Goal: Task Accomplishment & Management: Use online tool/utility

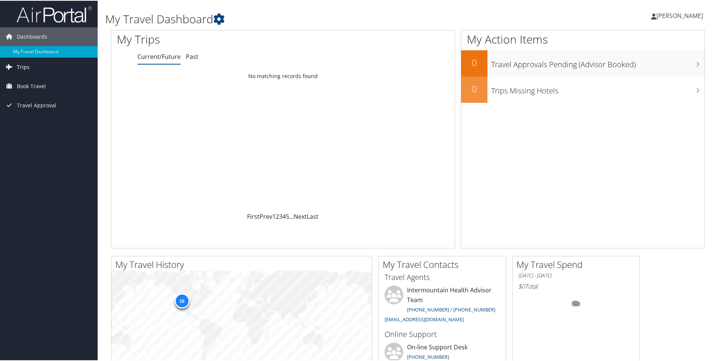
click at [27, 66] on span "Trips" at bounding box center [23, 66] width 13 height 19
click at [42, 79] on link "Current/Future Trips" at bounding box center [49, 81] width 98 height 11
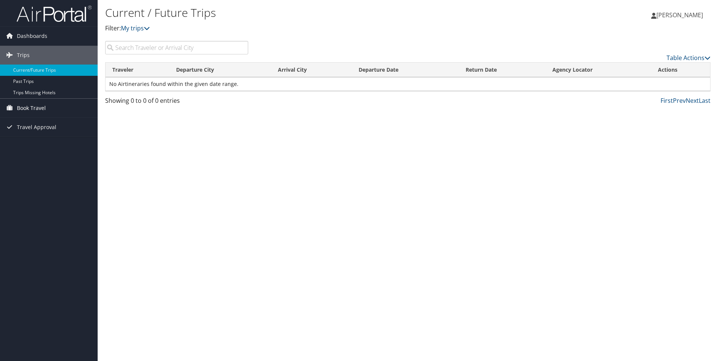
click at [31, 107] on span "Book Travel" at bounding box center [31, 108] width 29 height 19
click at [68, 124] on link "Agent Booking Request" at bounding box center [49, 123] width 98 height 11
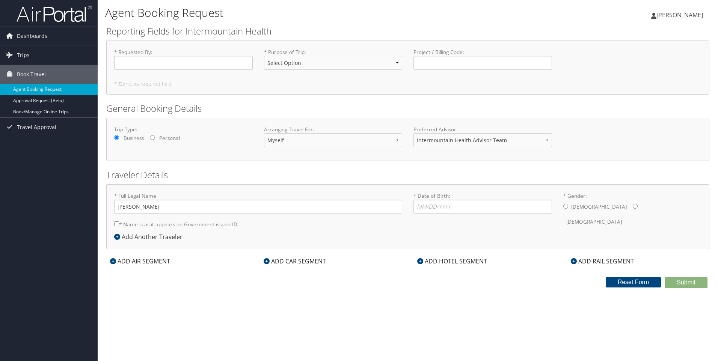
click at [53, 13] on img at bounding box center [54, 14] width 75 height 18
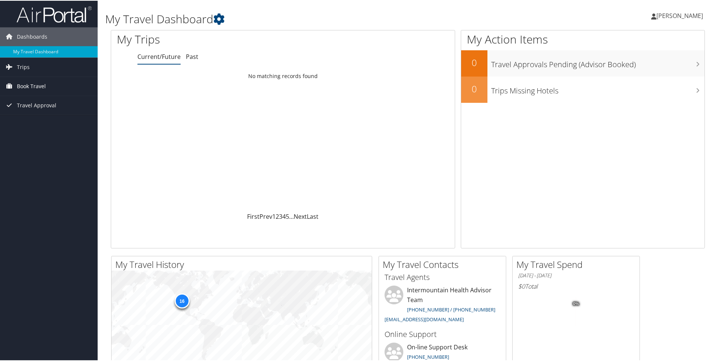
click at [47, 86] on link "Book Travel" at bounding box center [49, 85] width 98 height 19
click at [39, 122] on link "Book/Manage Online Trips" at bounding box center [49, 123] width 98 height 11
click at [51, 123] on link "Book/Manage Online Trips" at bounding box center [49, 123] width 98 height 11
